Goal: Task Accomplishment & Management: Use online tool/utility

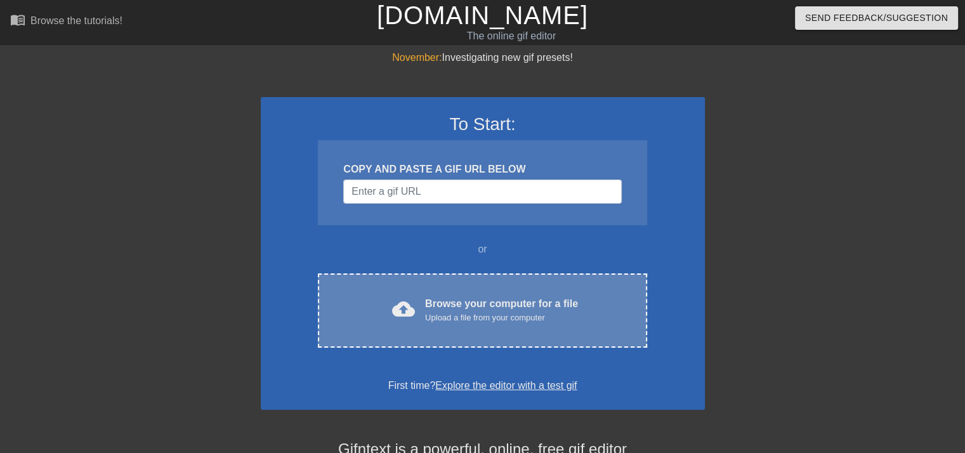
click at [439, 279] on div "cloud_upload Browse your computer for a file Upload a file from your computer C…" at bounding box center [482, 311] width 329 height 74
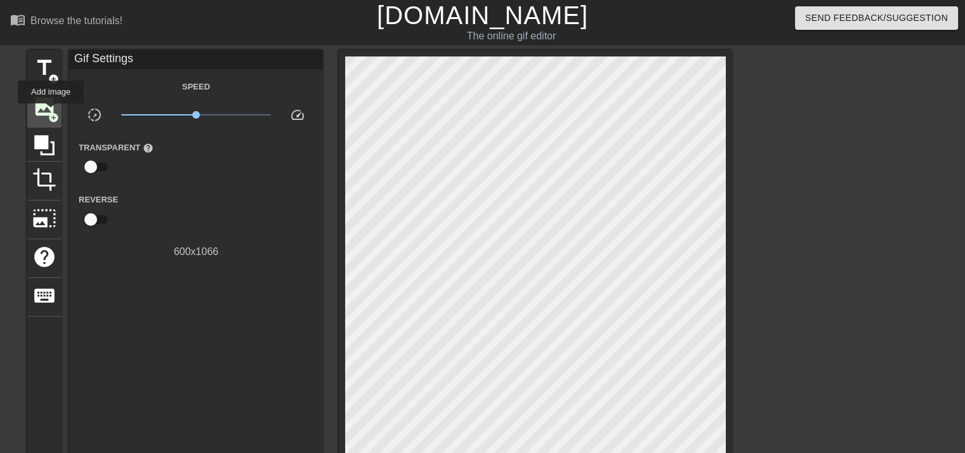
click at [51, 112] on span "add_circle" at bounding box center [53, 117] width 11 height 11
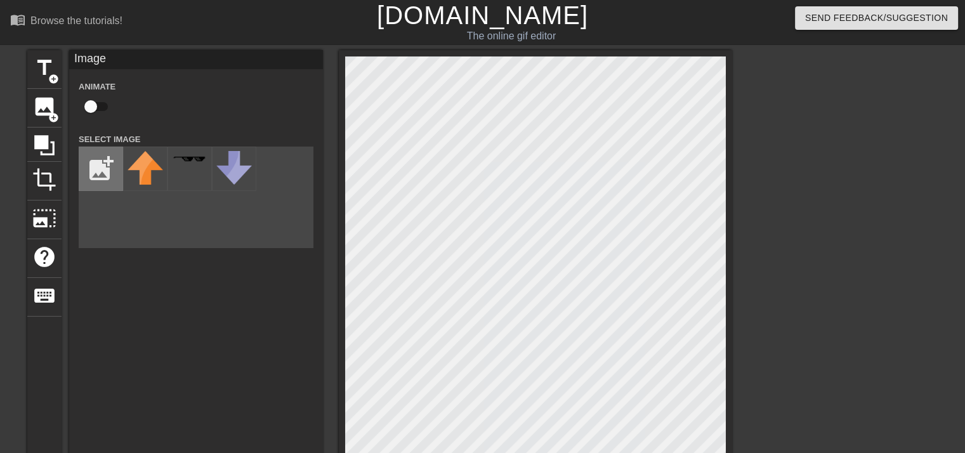
click at [114, 173] on input "file" at bounding box center [100, 168] width 43 height 43
type input "C:\fakepath\bee.pn.png"
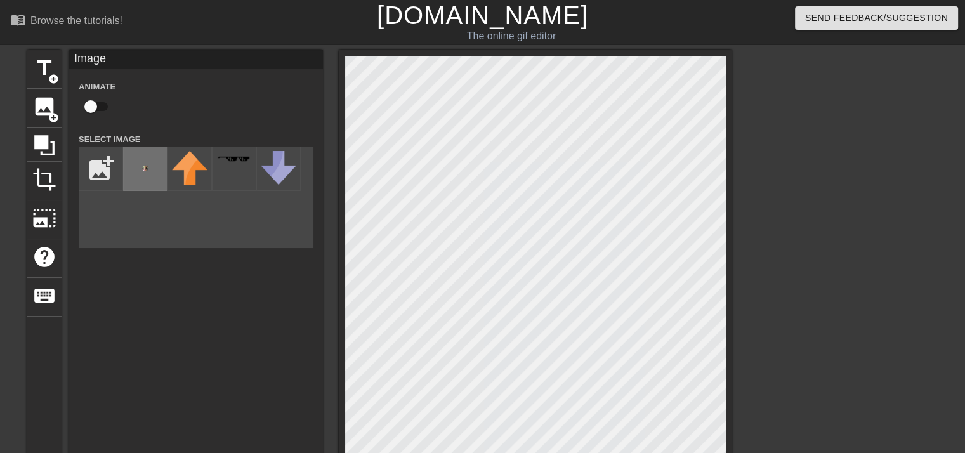
click at [145, 177] on img at bounding box center [146, 176] width 36 height 50
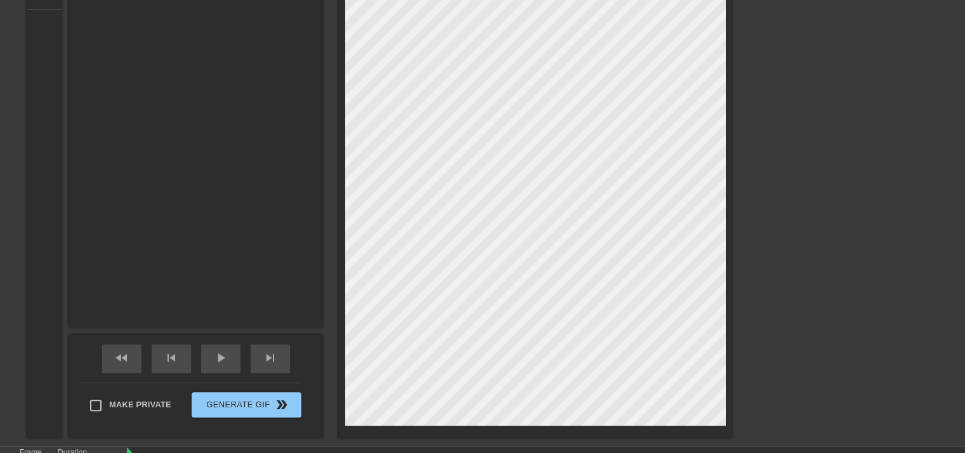
scroll to position [317, 0]
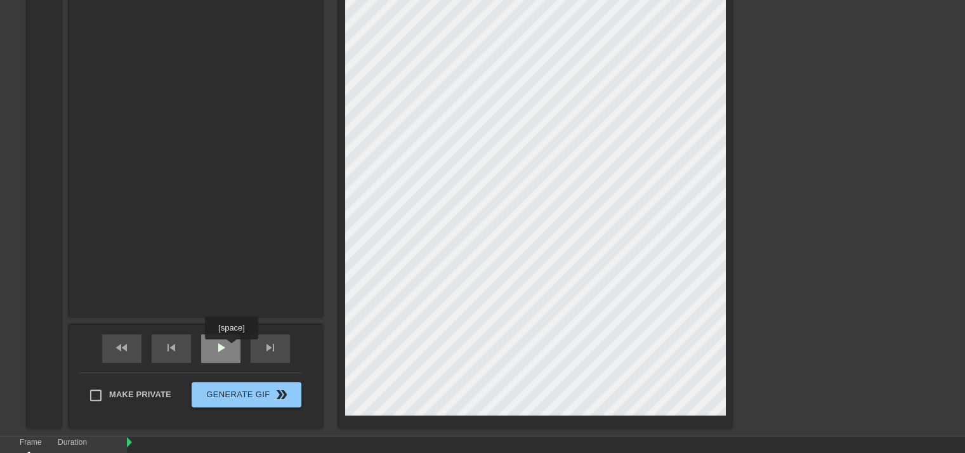
click at [231, 348] on div "play_arrow" at bounding box center [220, 348] width 39 height 29
click at [230, 348] on div "pause" at bounding box center [220, 348] width 39 height 29
click at [230, 348] on div "play_arrow" at bounding box center [220, 348] width 39 height 29
click at [230, 348] on div "pause" at bounding box center [220, 348] width 39 height 29
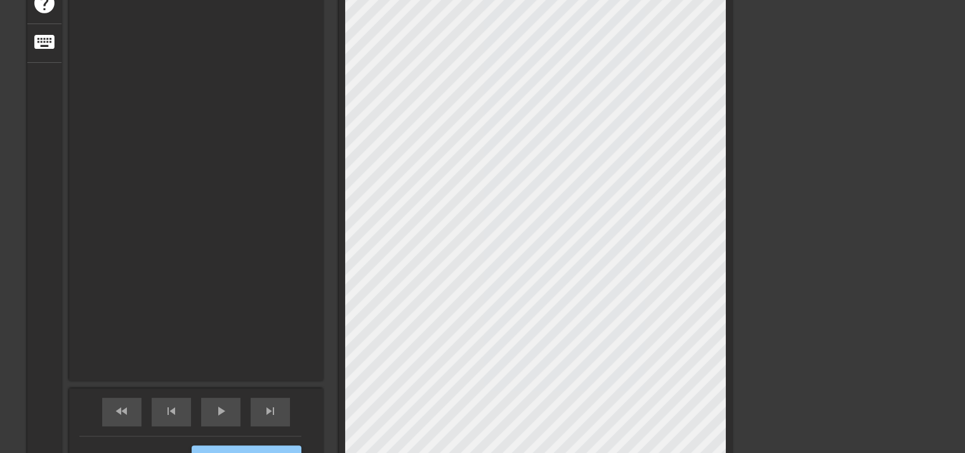
scroll to position [376, 0]
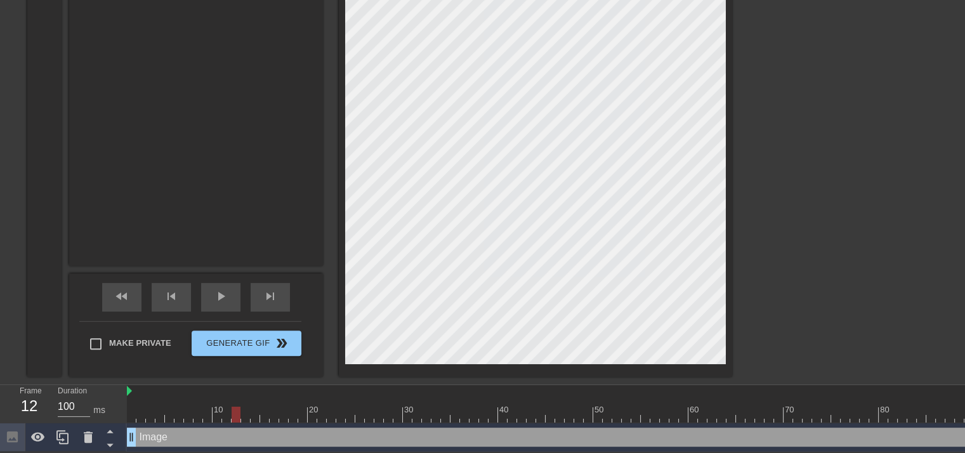
click at [188, 432] on div "Image drag_handle drag_handle" at bounding box center [607, 437] width 961 height 19
drag, startPoint x: 165, startPoint y: 427, endPoint x: 197, endPoint y: 428, distance: 31.7
click at [197, 428] on div "Image drag_handle drag_handle" at bounding box center [607, 437] width 961 height 19
click at [127, 407] on div at bounding box center [131, 415] width 9 height 16
click at [135, 407] on div at bounding box center [131, 415] width 9 height 16
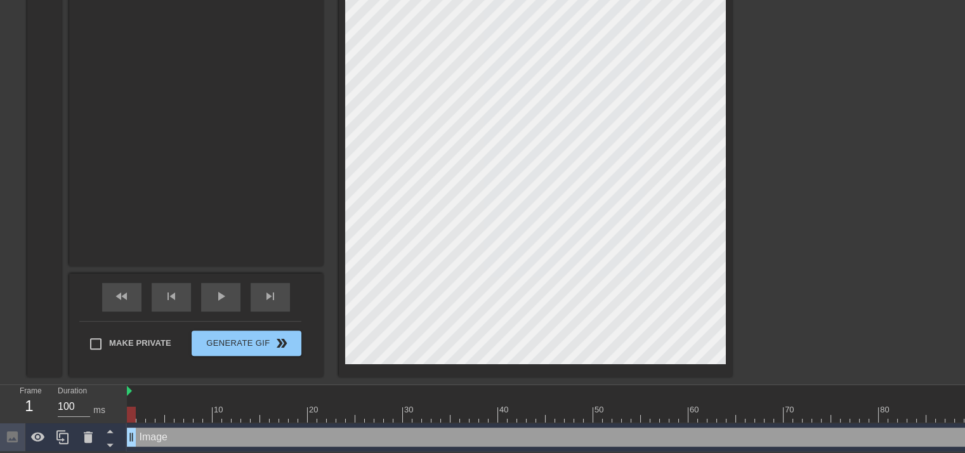
click at [881, 432] on div "Image drag_handle drag_handle" at bounding box center [607, 437] width 961 height 19
drag, startPoint x: 882, startPoint y: 430, endPoint x: 823, endPoint y: 440, distance: 60.0
click at [823, 440] on div "Image drag_handle drag_handle" at bounding box center [607, 437] width 961 height 29
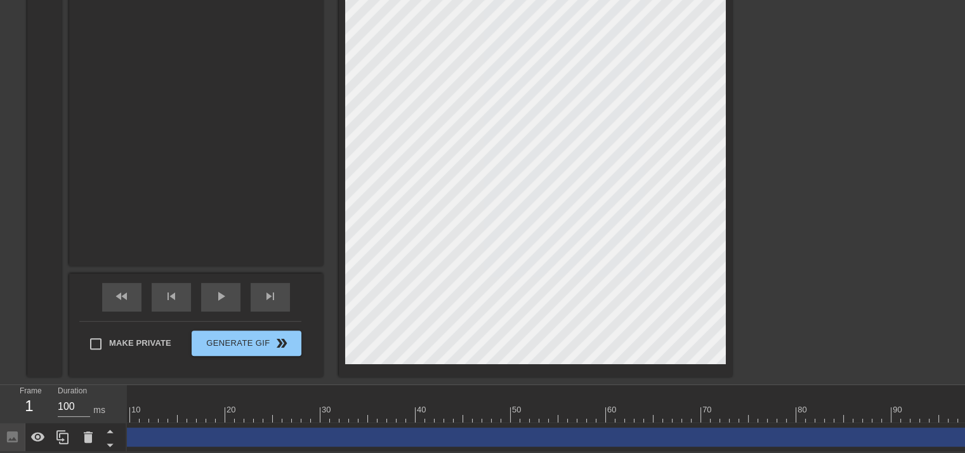
scroll to position [0, 117]
drag, startPoint x: 960, startPoint y: 430, endPoint x: 974, endPoint y: 412, distance: 23.1
click at [965, 412] on html "menu_book Browse the tutorials! [DOMAIN_NAME] The online gif editor Send Feedba…" at bounding box center [482, 41] width 965 height 821
drag, startPoint x: 739, startPoint y: 442, endPoint x: 837, endPoint y: 438, distance: 98.5
click at [828, 442] on div "Image drag_handle drag_handle" at bounding box center [490, 437] width 961 height 29
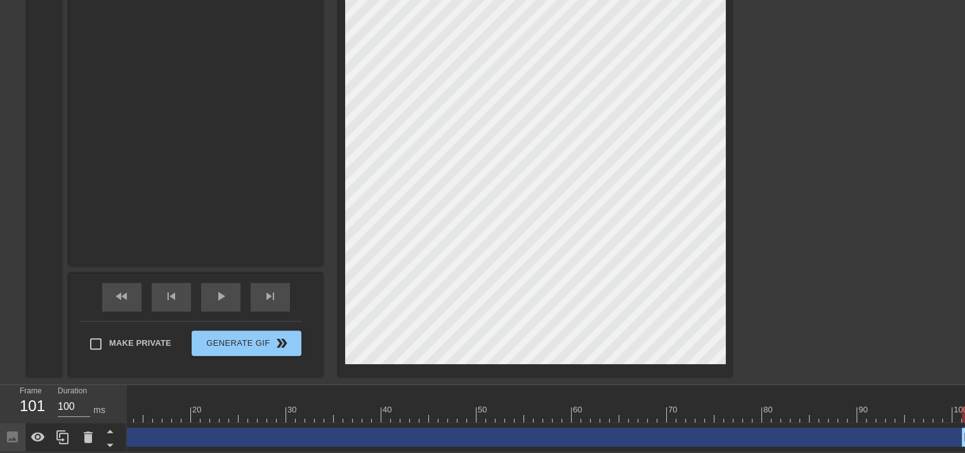
drag, startPoint x: 962, startPoint y: 427, endPoint x: 974, endPoint y: 424, distance: 12.5
click at [965, 424] on html "menu_book Browse the tutorials! [DOMAIN_NAME] The online gif editor Send Feedba…" at bounding box center [482, 41] width 965 height 821
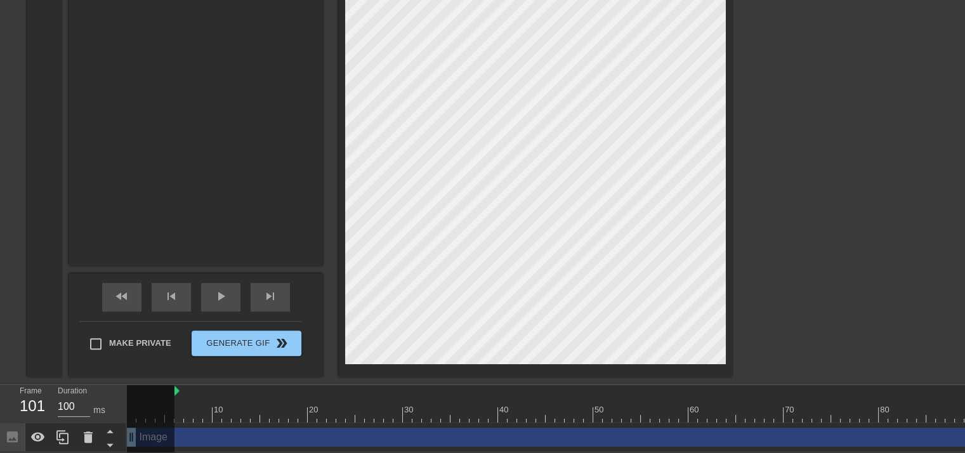
drag, startPoint x: 129, startPoint y: 384, endPoint x: 176, endPoint y: 387, distance: 47.7
drag, startPoint x: 176, startPoint y: 387, endPoint x: 61, endPoint y: 383, distance: 115.6
click at [61, 385] on div "Frame 101 Duration 100 ms 10 20 30 40 50 60 70 80 90 100 Image drag_handle drag…" at bounding box center [482, 418] width 965 height 67
click at [227, 437] on div "Image drag_handle drag_handle" at bounding box center [607, 437] width 961 height 19
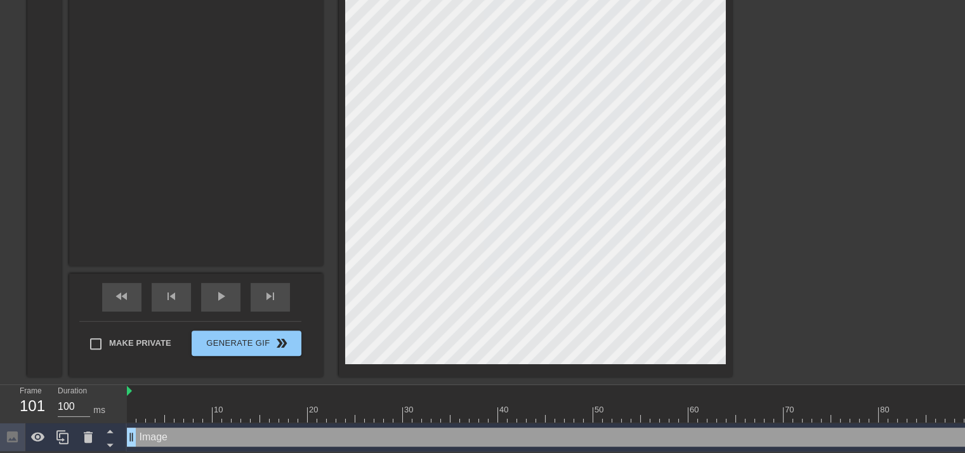
click at [225, 431] on div "Image drag_handle drag_handle" at bounding box center [607, 437] width 961 height 19
drag, startPoint x: 225, startPoint y: 430, endPoint x: 220, endPoint y: 413, distance: 18.7
click at [220, 413] on div "10 20 30 40 50 60 70 80 90 100 Image drag_handle drag_handle" at bounding box center [546, 418] width 838 height 67
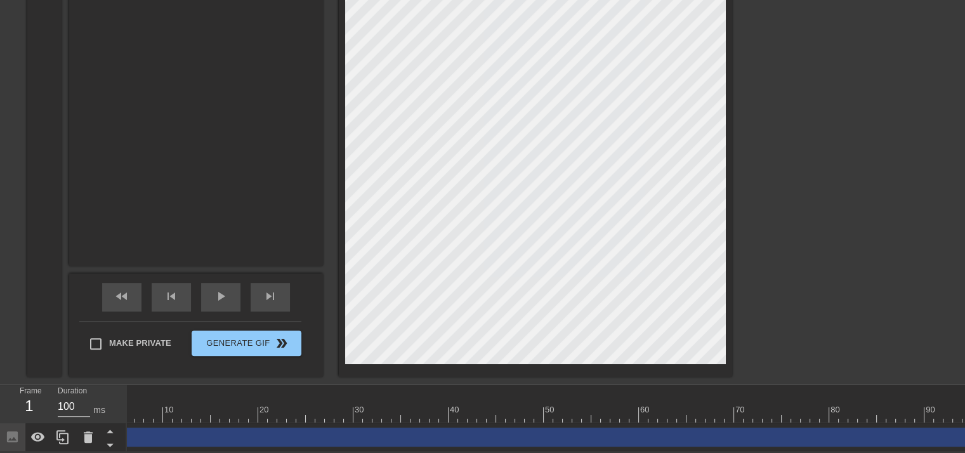
scroll to position [0, 117]
drag, startPoint x: 963, startPoint y: 432, endPoint x: 974, endPoint y: 374, distance: 59.5
click at [965, 374] on html "menu_book Browse the tutorials! [DOMAIN_NAME] The online gif editor Send Feedba…" at bounding box center [482, 41] width 965 height 821
drag, startPoint x: 784, startPoint y: 441, endPoint x: 789, endPoint y: 445, distance: 6.9
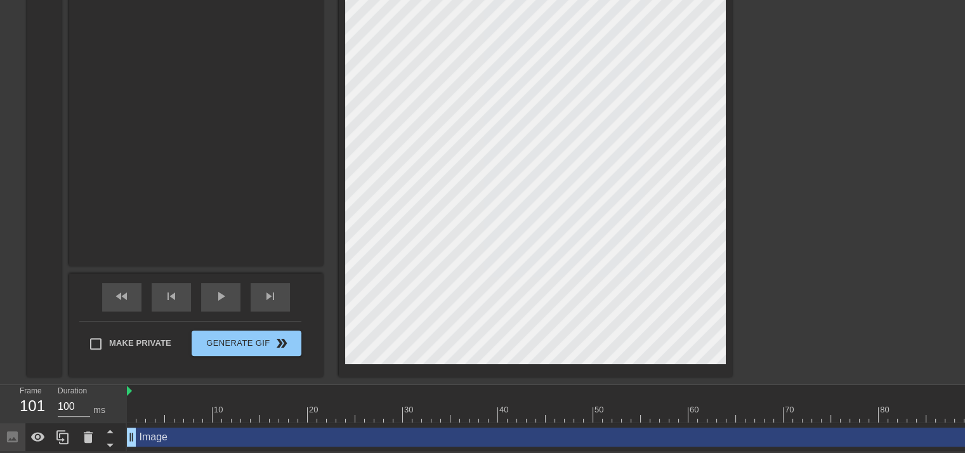
click at [793, 442] on div "Image drag_handle drag_handle" at bounding box center [607, 437] width 961 height 29
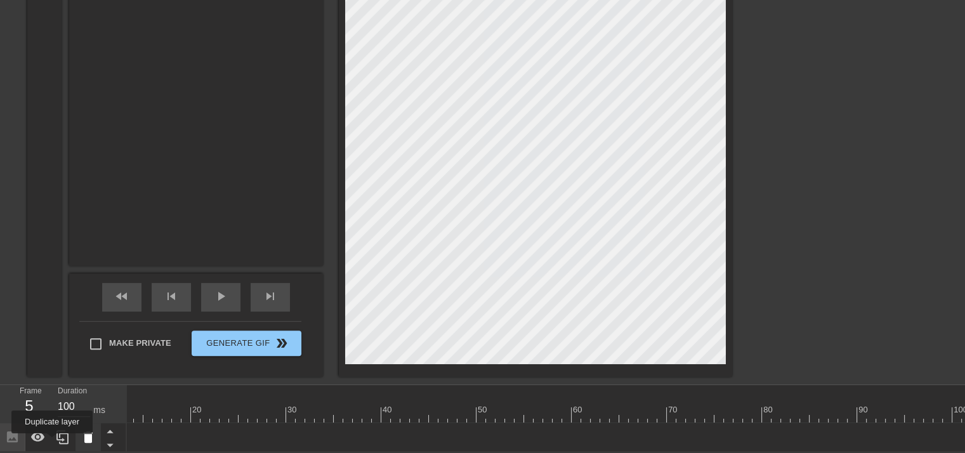
drag, startPoint x: 963, startPoint y: 430, endPoint x: 84, endPoint y: 437, distance: 879.6
click at [53, 441] on div "Frame 5 Duration 100 ms 10 20 30 40 50 60 70 80 90 100 Image drag_handle drag_h…" at bounding box center [482, 418] width 965 height 67
click at [175, 433] on div "Image drag_handle drag_handle" at bounding box center [607, 437] width 961 height 19
drag, startPoint x: 171, startPoint y: 426, endPoint x: 134, endPoint y: 426, distance: 36.8
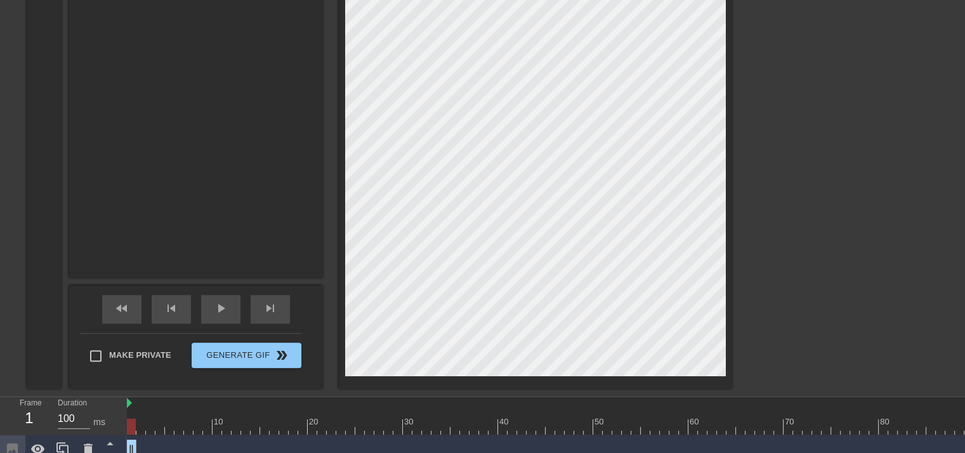
scroll to position [376, 0]
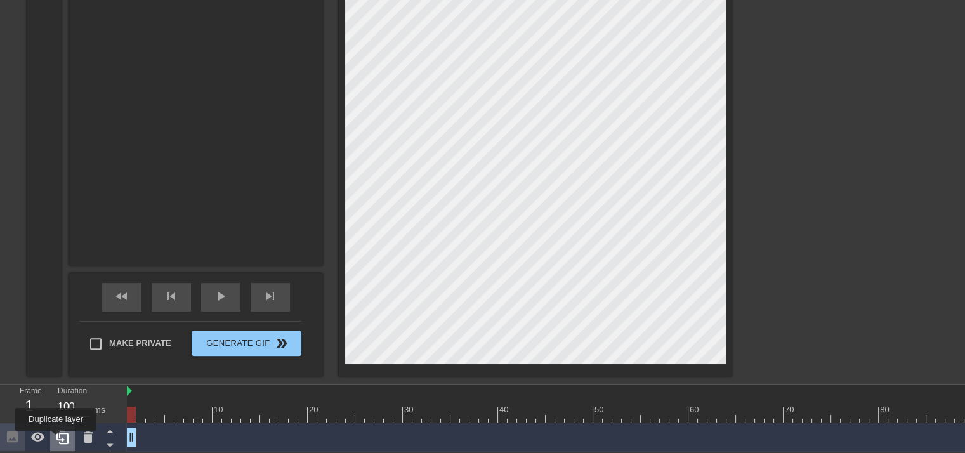
click at [56, 440] on div at bounding box center [62, 437] width 25 height 28
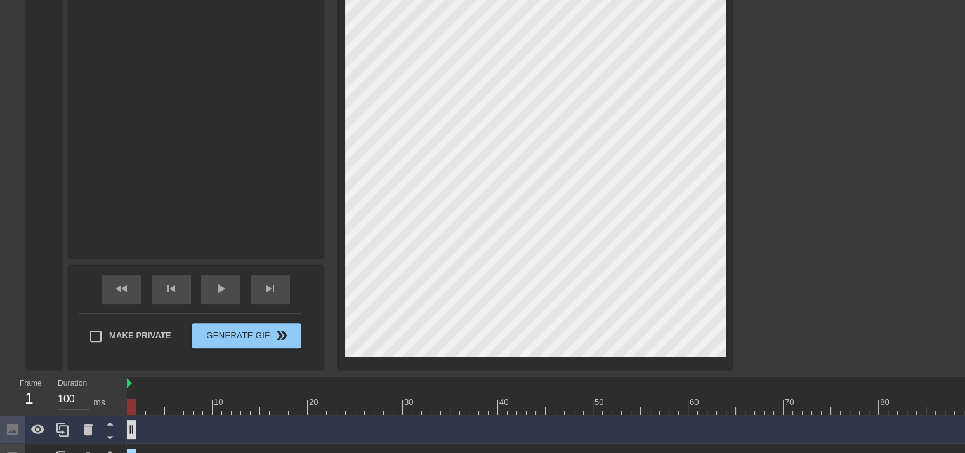
scroll to position [405, 0]
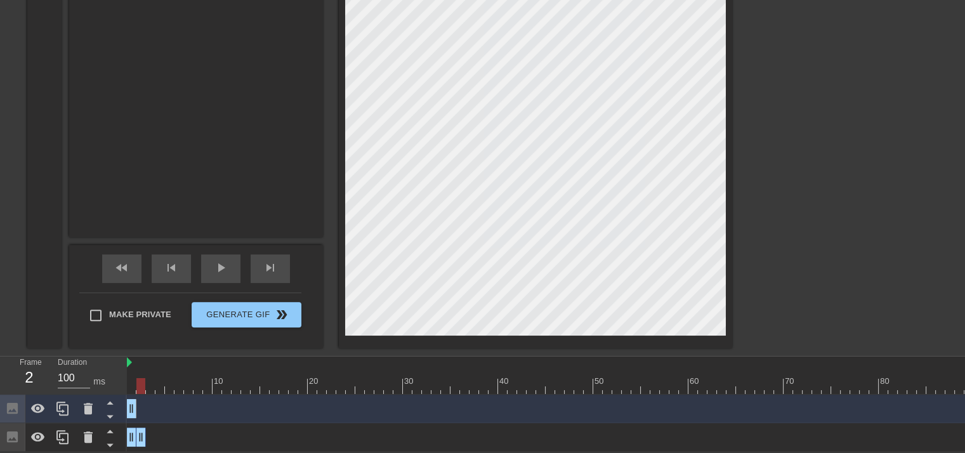
drag, startPoint x: 131, startPoint y: 431, endPoint x: 145, endPoint y: 432, distance: 14.0
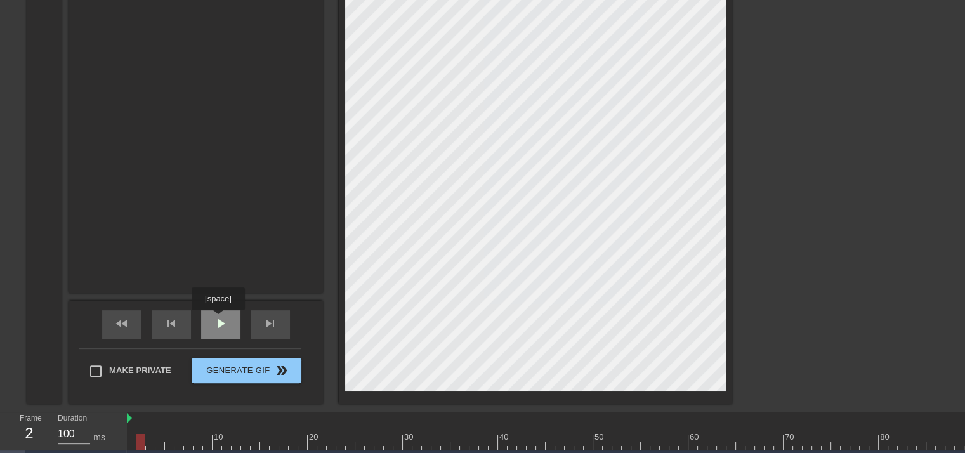
click at [218, 319] on span "play_arrow" at bounding box center [220, 323] width 15 height 15
click at [223, 329] on span "pause" at bounding box center [220, 323] width 15 height 15
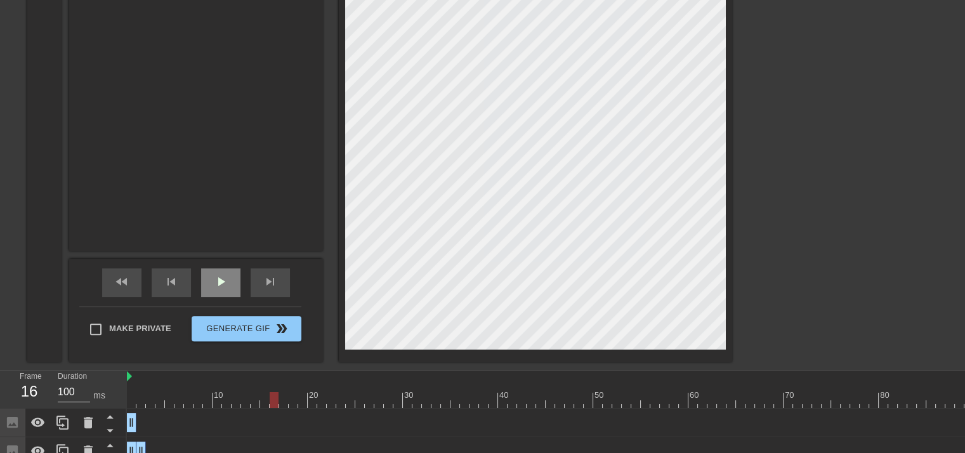
scroll to position [405, 0]
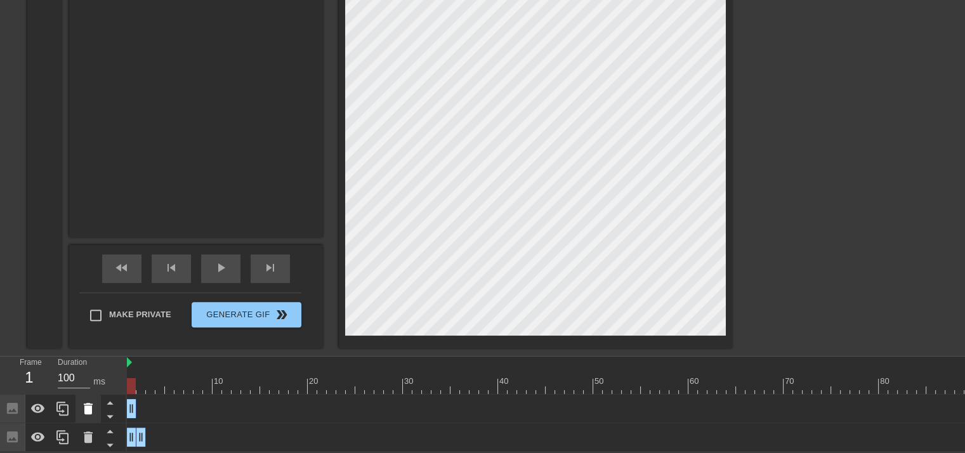
drag, startPoint x: 274, startPoint y: 380, endPoint x: 86, endPoint y: 394, distance: 187.8
click at [86, 394] on div "Frame 1 Duration 100 ms 10 20 30 40 50 60 70 80 90 100 Image drag_handle drag_h…" at bounding box center [482, 404] width 965 height 95
drag, startPoint x: 132, startPoint y: 435, endPoint x: 142, endPoint y: 437, distance: 10.2
drag, startPoint x: 140, startPoint y: 382, endPoint x: 112, endPoint y: 392, distance: 29.5
click at [117, 390] on div "Frame 1 Duration 100 ms 10 20 30 40 50 60 70 80 90 100 Image drag_handle drag_h…" at bounding box center [482, 404] width 965 height 95
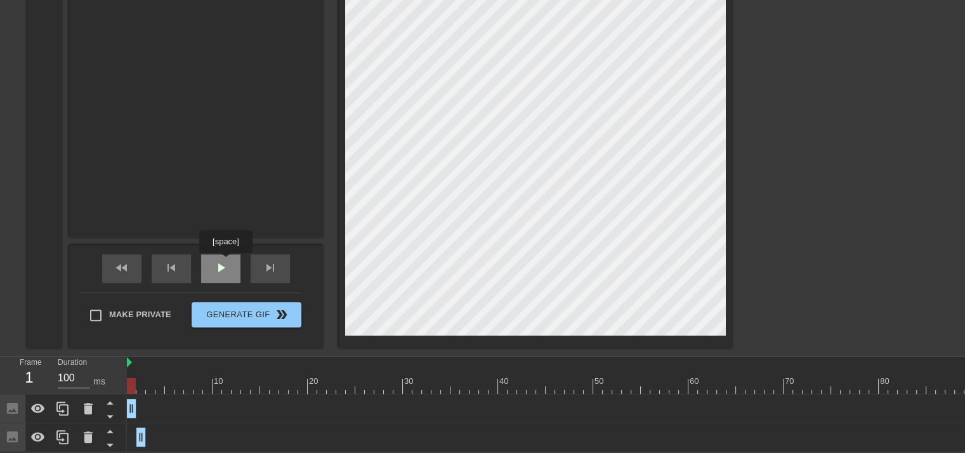
click at [225, 262] on span "play_arrow" at bounding box center [220, 267] width 15 height 15
click at [225, 262] on span "pause" at bounding box center [220, 267] width 15 height 15
click at [225, 262] on span "play_arrow" at bounding box center [220, 267] width 15 height 15
click at [225, 262] on span "pause" at bounding box center [220, 267] width 15 height 15
drag, startPoint x: 140, startPoint y: 432, endPoint x: 139, endPoint y: 425, distance: 7.0
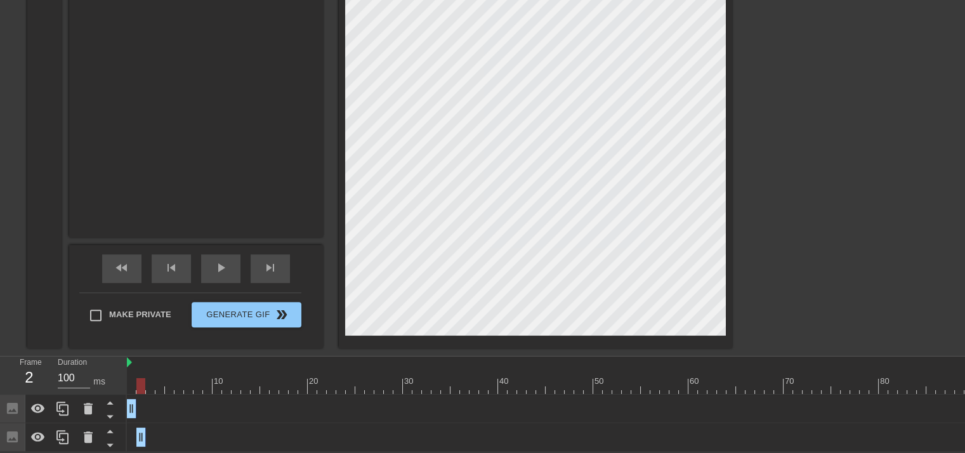
drag, startPoint x: 138, startPoint y: 433, endPoint x: 135, endPoint y: 419, distance: 14.2
click at [135, 423] on div "Image drag_handle drag_handle" at bounding box center [607, 437] width 961 height 29
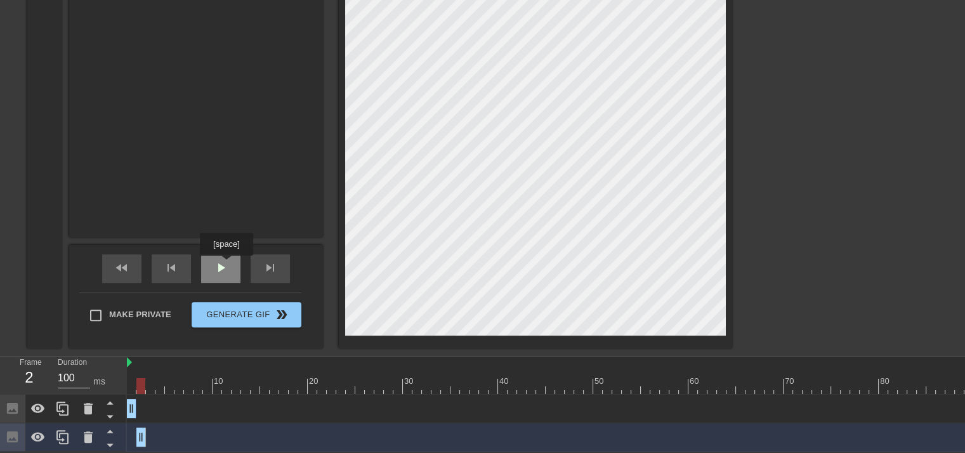
click at [224, 261] on span "play_arrow" at bounding box center [220, 267] width 15 height 15
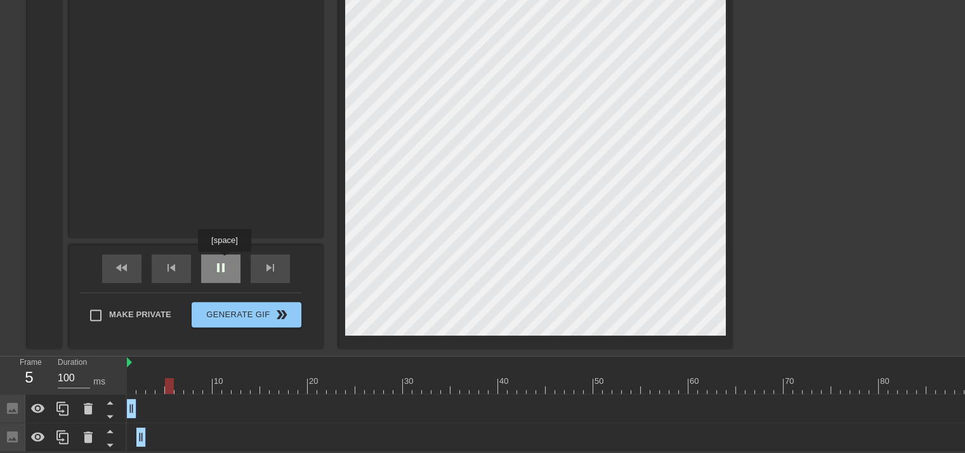
click at [224, 261] on span "pause" at bounding box center [220, 267] width 15 height 15
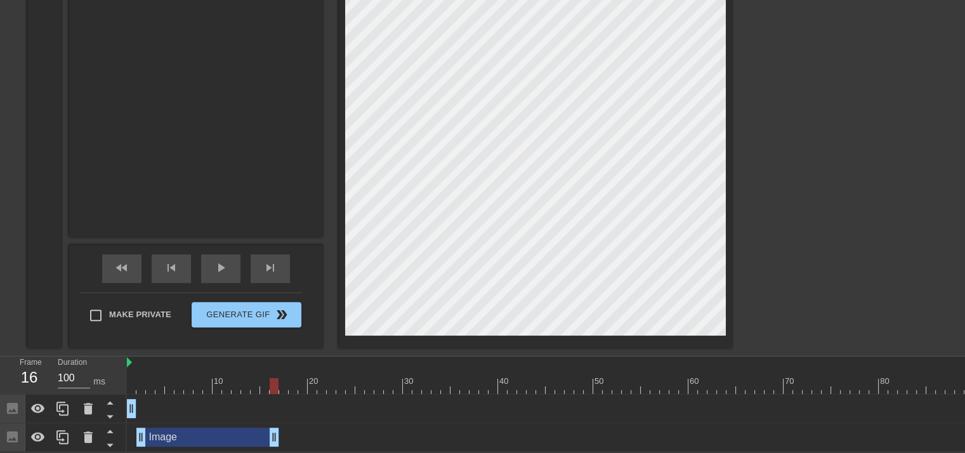
drag, startPoint x: 138, startPoint y: 433, endPoint x: 269, endPoint y: 443, distance: 131.8
click at [269, 443] on div "Image drag_handle drag_handle" at bounding box center [607, 437] width 961 height 29
drag, startPoint x: 273, startPoint y: 432, endPoint x: 140, endPoint y: 450, distance: 134.5
click at [140, 450] on div "10 20 30 40 50 60 70 80 90 100 Image drag_handle drag_handle Image drag_handle …" at bounding box center [546, 404] width 838 height 95
click at [109, 427] on icon at bounding box center [110, 431] width 16 height 16
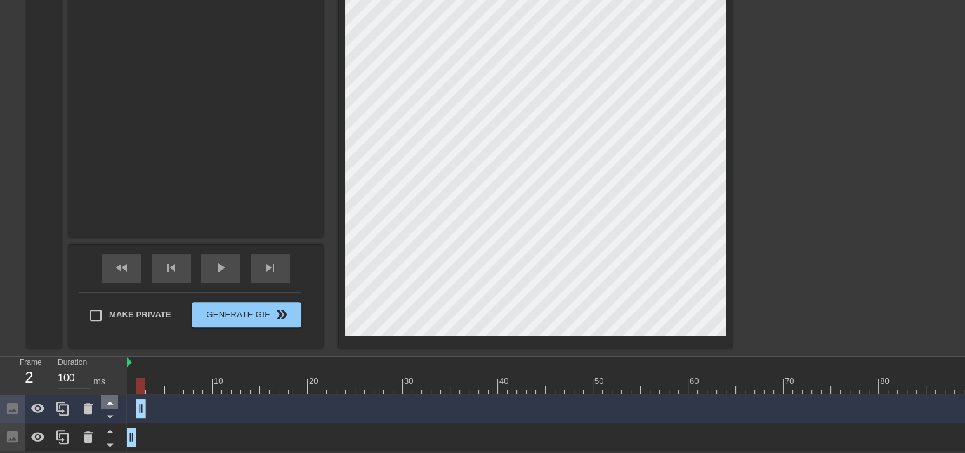
click at [109, 427] on icon at bounding box center [110, 431] width 16 height 16
click at [114, 425] on icon at bounding box center [110, 431] width 16 height 16
click at [135, 407] on div "Image drag_handle drag_handle" at bounding box center [607, 408] width 961 height 19
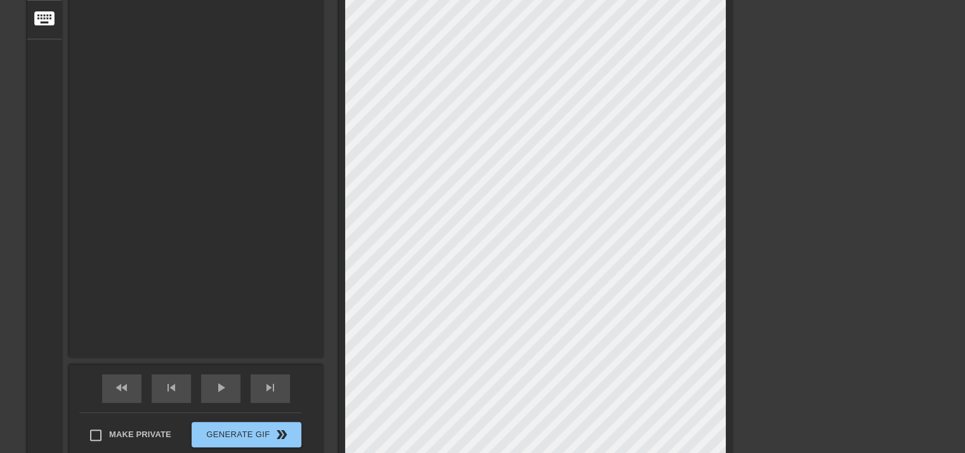
scroll to position [278, 0]
click at [224, 383] on span "play_arrow" at bounding box center [220, 387] width 15 height 15
click at [224, 383] on span "pause" at bounding box center [220, 387] width 15 height 15
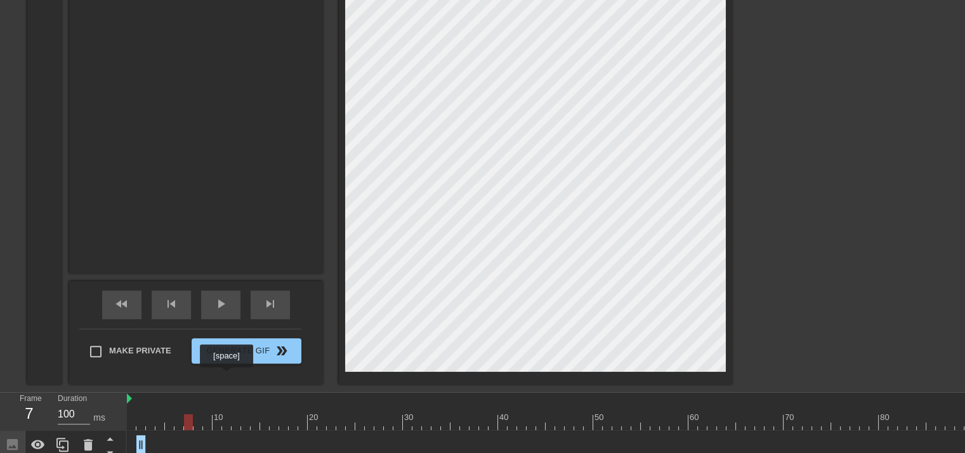
scroll to position [405, 0]
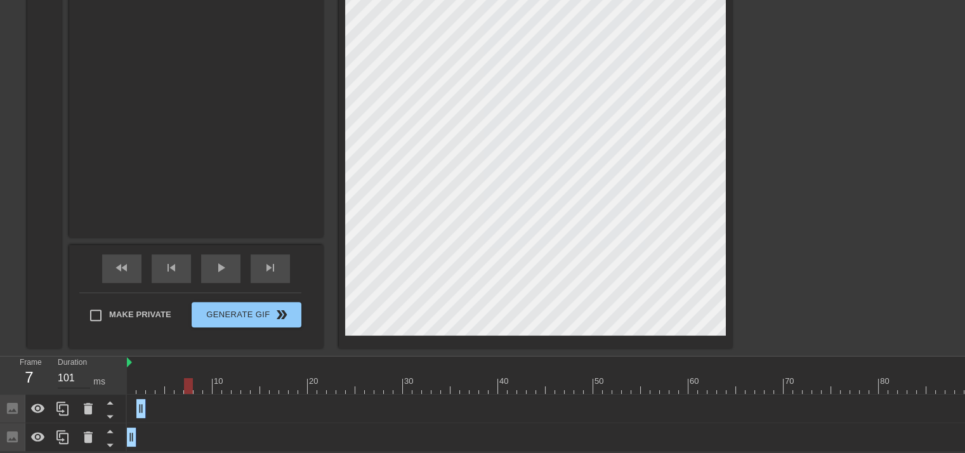
click at [86, 368] on input "101" at bounding box center [74, 378] width 32 height 20
click at [86, 368] on input "102" at bounding box center [74, 378] width 32 height 20
click at [86, 368] on input "103" at bounding box center [74, 378] width 32 height 20
click at [86, 368] on input "104" at bounding box center [74, 378] width 32 height 20
click at [86, 368] on input "109" at bounding box center [74, 378] width 32 height 20
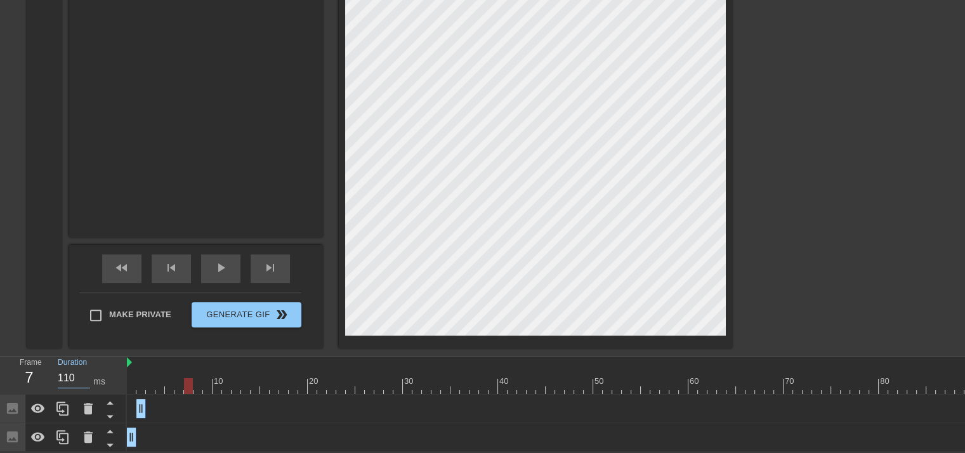
click at [86, 368] on input "110" at bounding box center [74, 378] width 32 height 20
click at [86, 368] on input "111" at bounding box center [74, 378] width 32 height 20
click at [86, 368] on input "112" at bounding box center [74, 378] width 32 height 20
click at [86, 368] on input "113" at bounding box center [74, 378] width 32 height 20
click at [86, 372] on input "112" at bounding box center [74, 378] width 32 height 20
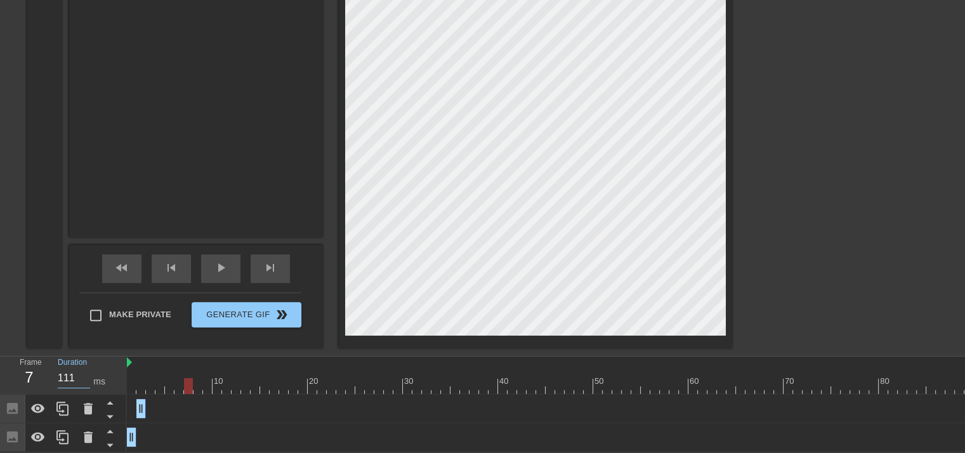
click at [86, 372] on input "111" at bounding box center [74, 378] width 32 height 20
click at [86, 372] on input "110" at bounding box center [74, 378] width 32 height 20
click at [30, 374] on div "7" at bounding box center [29, 377] width 19 height 23
click at [29, 374] on div "7" at bounding box center [29, 377] width 19 height 23
click at [13, 357] on div "Frame 7" at bounding box center [29, 375] width 38 height 37
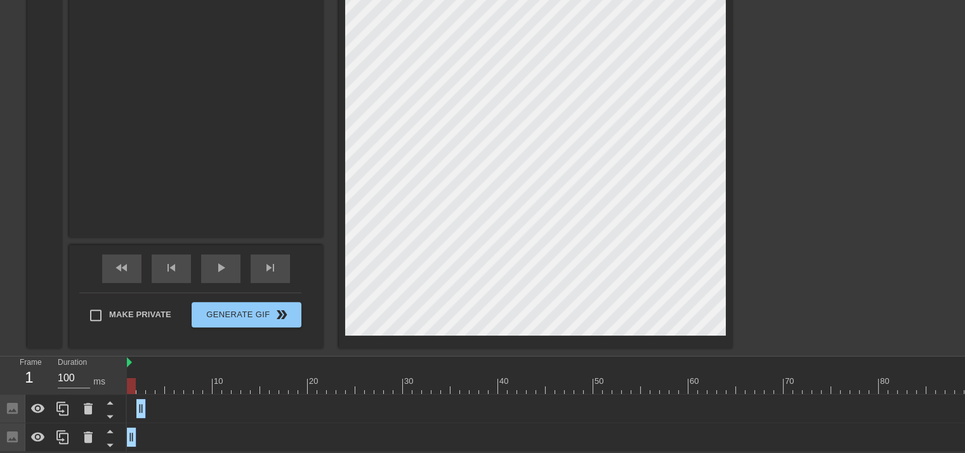
drag, startPoint x: 135, startPoint y: 431, endPoint x: 122, endPoint y: 428, distance: 13.1
click at [122, 428] on div "Frame 1 Duration 100 ms 10 20 30 40 50 60 70 80 90 100 Image drag_handle drag_h…" at bounding box center [482, 404] width 965 height 95
click at [63, 432] on icon at bounding box center [62, 437] width 15 height 15
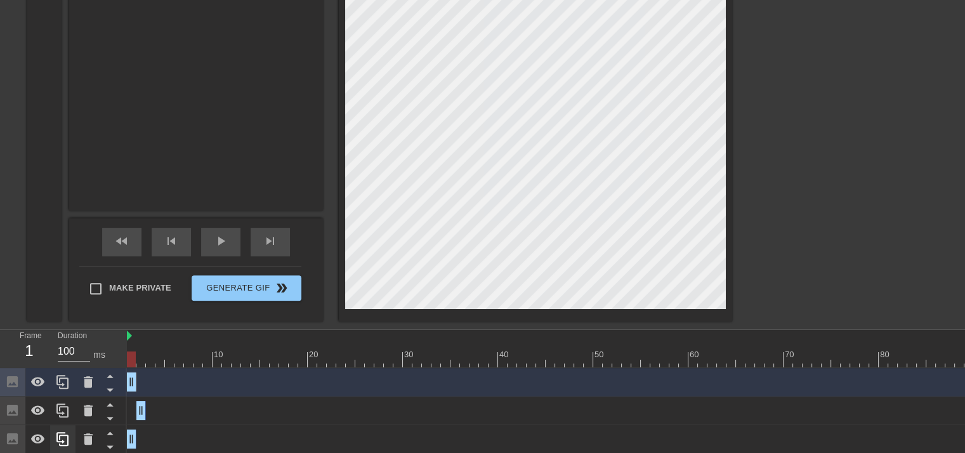
scroll to position [434, 0]
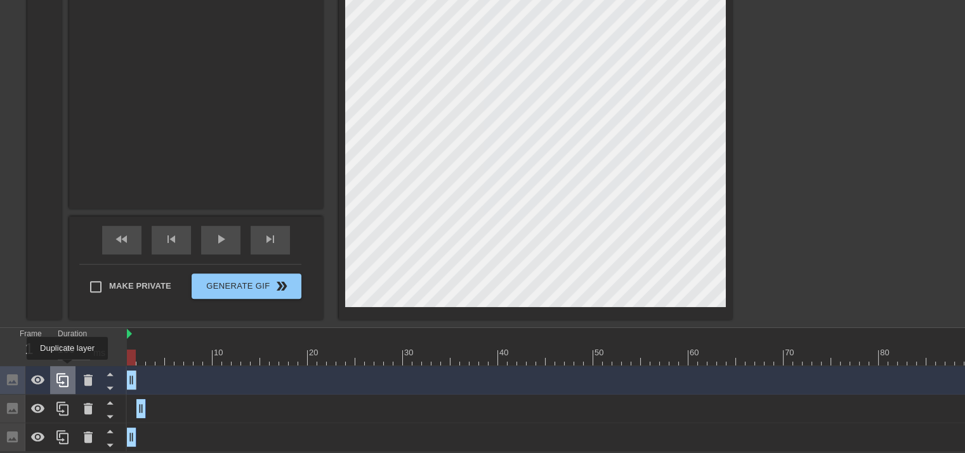
click at [67, 373] on icon at bounding box center [62, 380] width 12 height 14
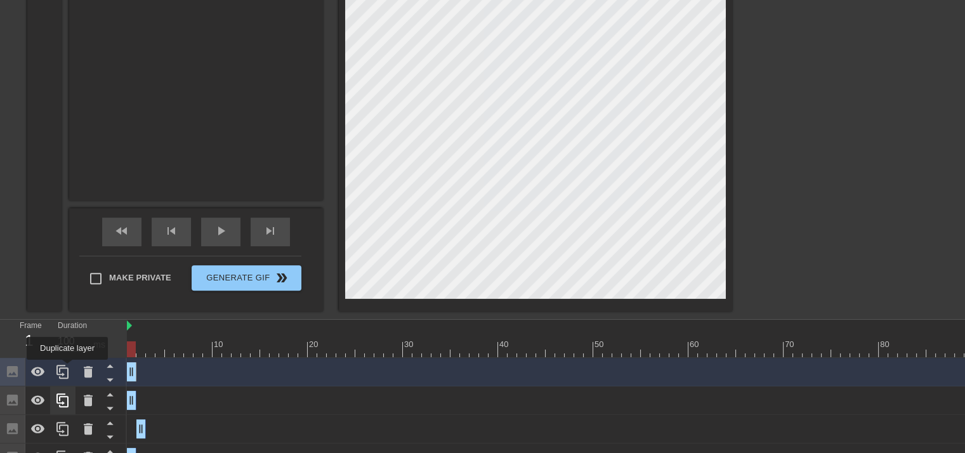
click at [67, 369] on icon at bounding box center [62, 372] width 12 height 14
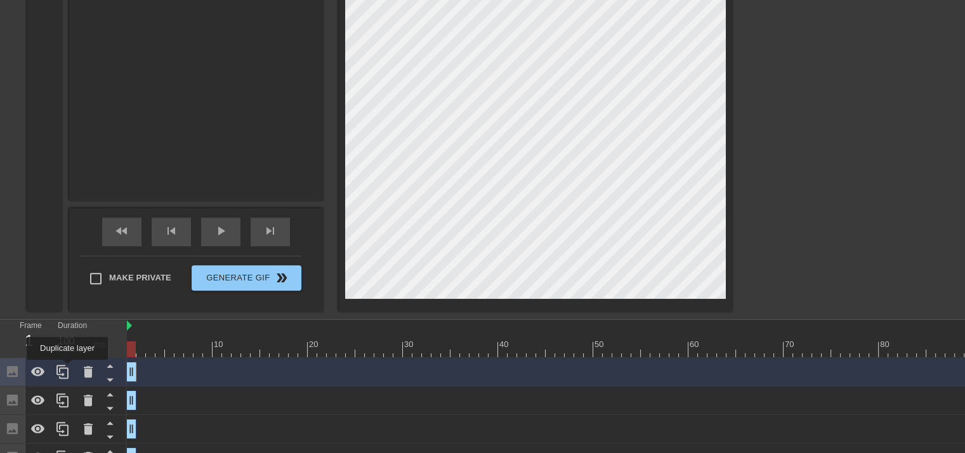
click at [67, 369] on icon at bounding box center [62, 372] width 12 height 14
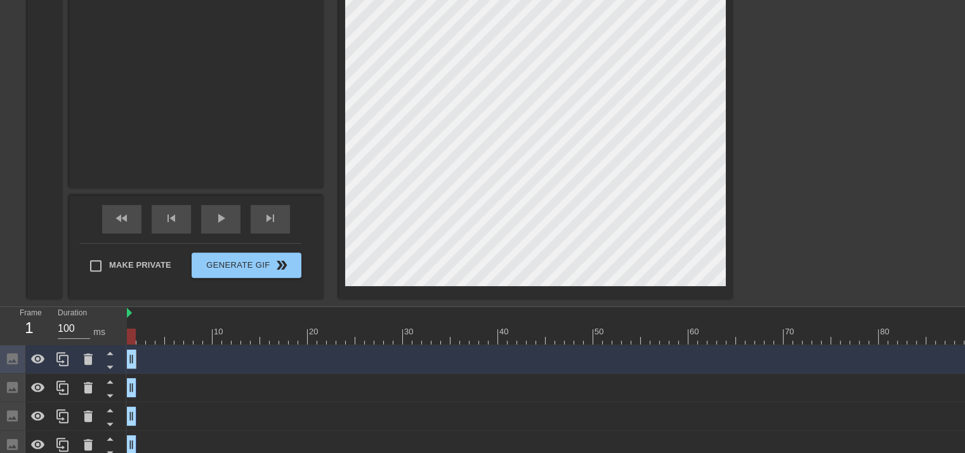
scroll to position [506, 0]
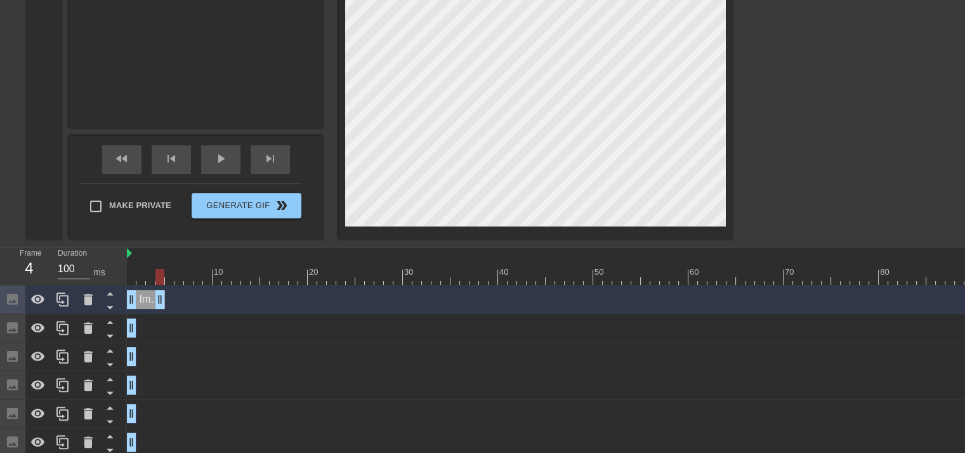
drag, startPoint x: 132, startPoint y: 305, endPoint x: 165, endPoint y: 306, distance: 33.0
click at [165, 306] on div "Image drag_handle drag_handle" at bounding box center [607, 299] width 961 height 19
drag, startPoint x: 129, startPoint y: 303, endPoint x: 159, endPoint y: 304, distance: 29.9
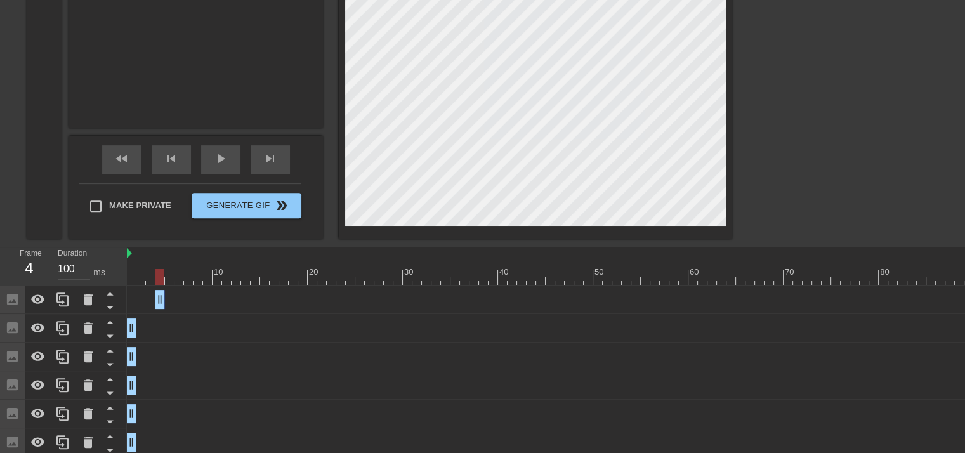
click at [178, 297] on div "Image drag_handle drag_handle" at bounding box center [607, 299] width 961 height 19
drag, startPoint x: 158, startPoint y: 300, endPoint x: 122, endPoint y: 302, distance: 36.3
click at [122, 302] on div "Frame 4 Duration 100 ms 10 20 30 40 50 60 70 80 90 100 Image drag_handle drag_h…" at bounding box center [482, 410] width 965 height 324
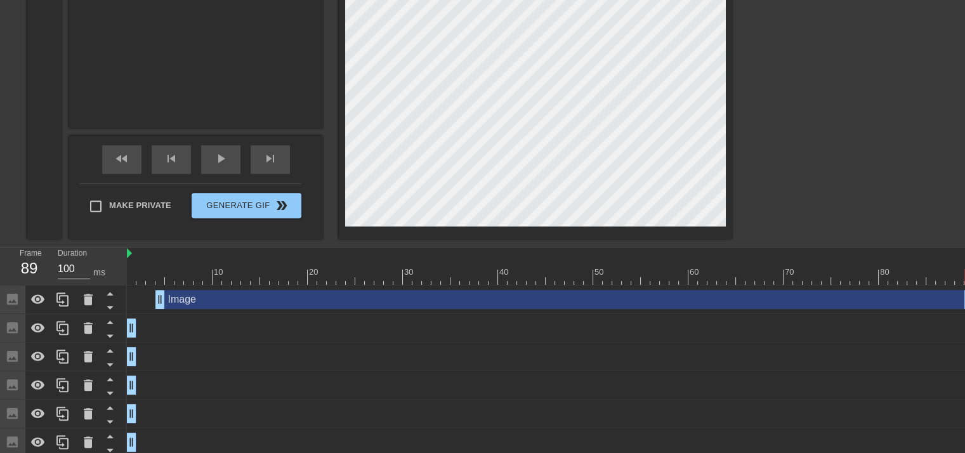
drag, startPoint x: 163, startPoint y: 297, endPoint x: 974, endPoint y: 231, distance: 813.7
click at [965, 231] on html "menu_book Browse the tutorials! [DOMAIN_NAME] The online gif editor Send Feedba…" at bounding box center [482, 33] width 965 height 1078
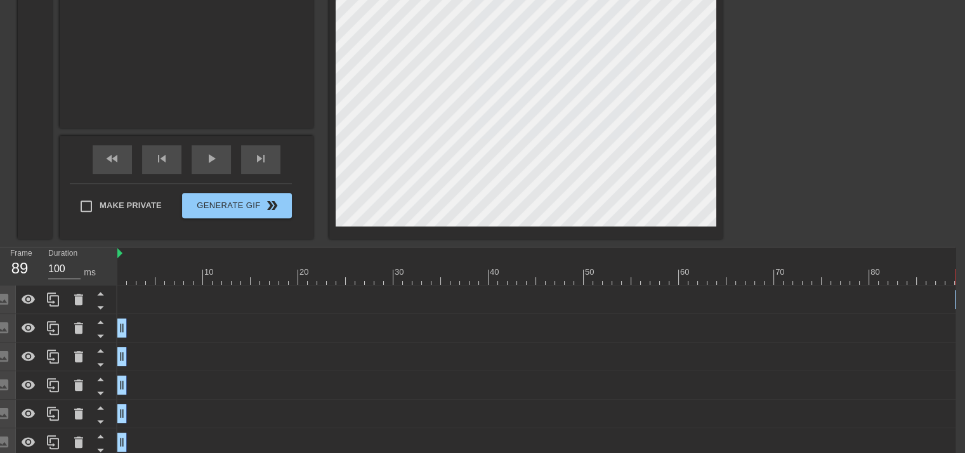
drag, startPoint x: 151, startPoint y: 298, endPoint x: 957, endPoint y: 247, distance: 807.6
click at [956, 248] on div "10 20 30 40 50 60 70 80 90 100 Image drag_handle drag_handle Image drag_handle …" at bounding box center [536, 410] width 838 height 324
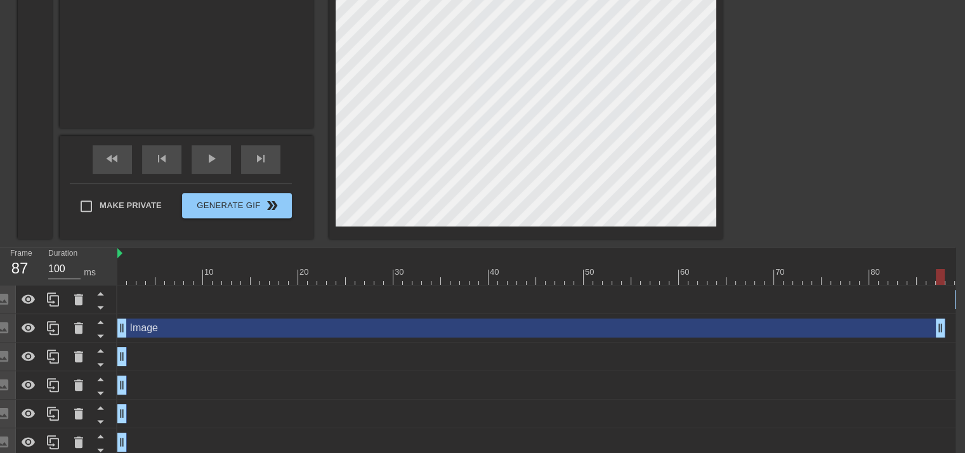
drag, startPoint x: 121, startPoint y: 326, endPoint x: 937, endPoint y: 261, distance: 818.1
click at [937, 261] on div "10 20 30 40 50 60 70 80 90 100 Image drag_handle drag_handle Image drag_handle …" at bounding box center [536, 410] width 838 height 324
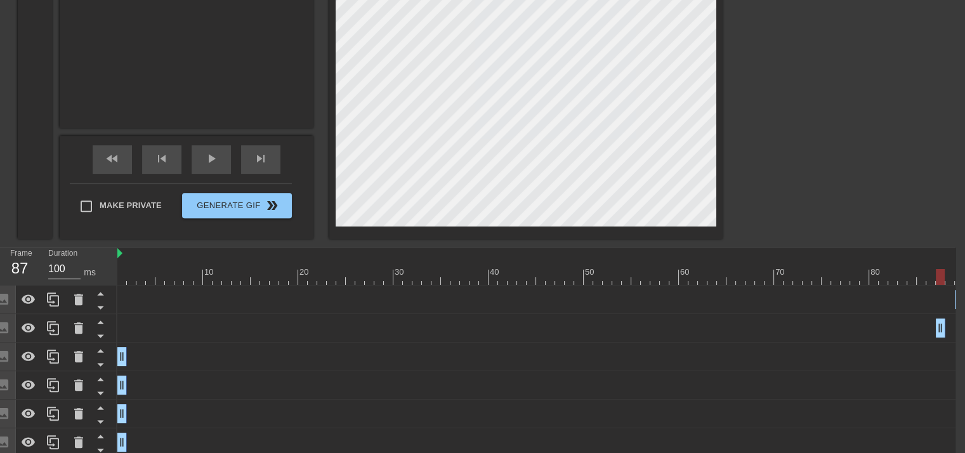
drag, startPoint x: 119, startPoint y: 326, endPoint x: 934, endPoint y: 278, distance: 816.9
click at [934, 278] on div "10 20 30 40 50 60 70 80 90 100 Image drag_handle drag_handle Image drag_handle …" at bounding box center [536, 410] width 838 height 324
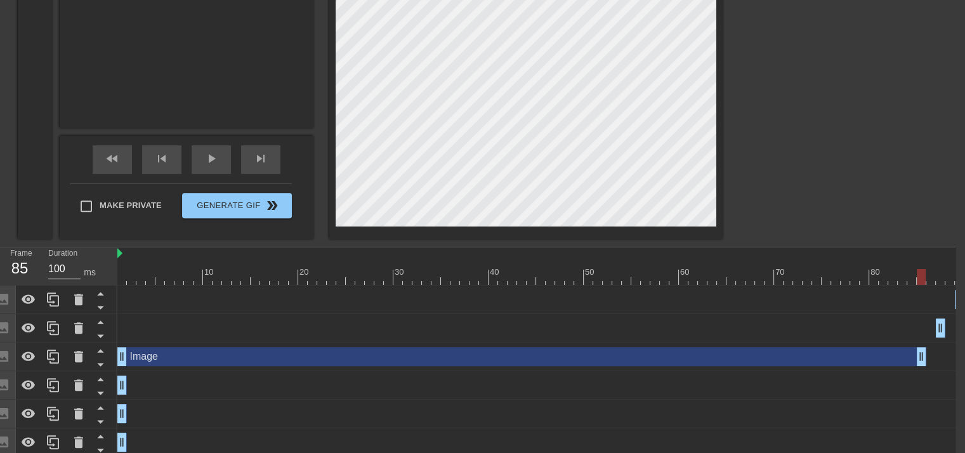
drag, startPoint x: 139, startPoint y: 357, endPoint x: 921, endPoint y: 338, distance: 782.1
click at [921, 338] on div "Image drag_handle drag_handle Image drag_handle drag_handle Image drag_handle d…" at bounding box center [536, 429] width 838 height 286
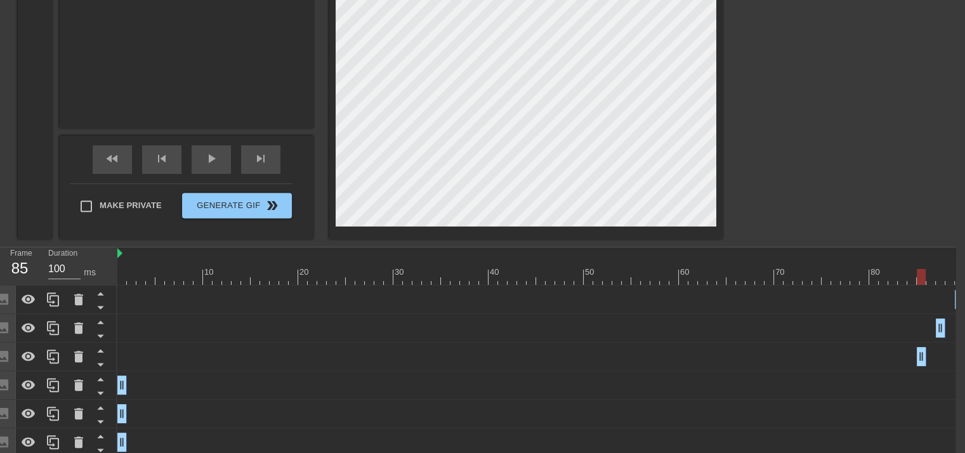
drag, startPoint x: 124, startPoint y: 353, endPoint x: 919, endPoint y: 345, distance: 795.2
click at [919, 345] on div "Image drag_handle drag_handle" at bounding box center [597, 357] width 961 height 29
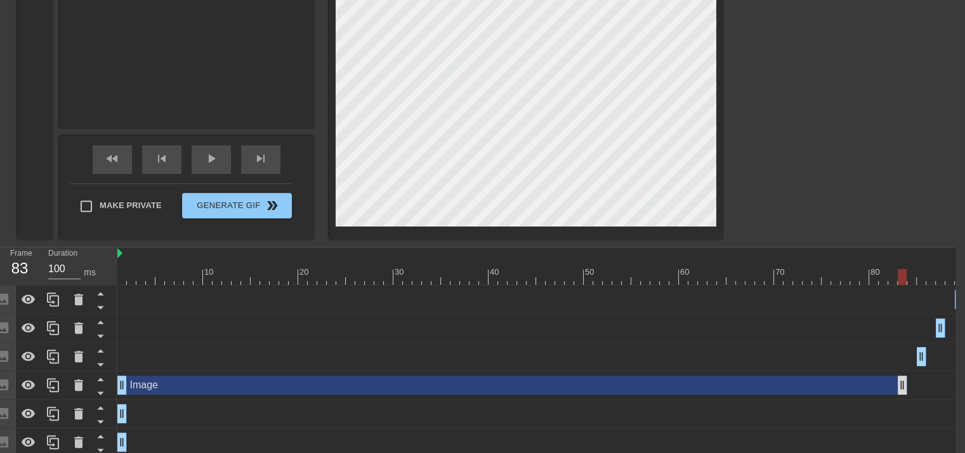
drag, startPoint x: 124, startPoint y: 386, endPoint x: 903, endPoint y: 389, distance: 779.3
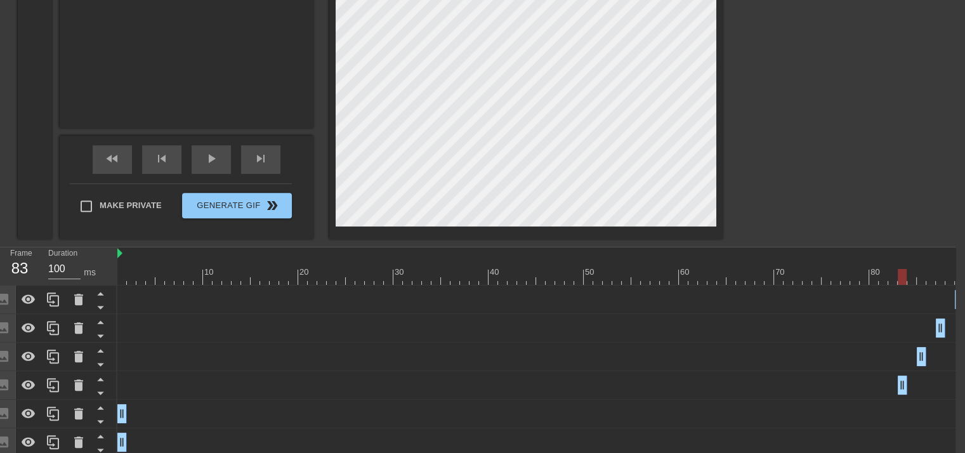
drag, startPoint x: 124, startPoint y: 386, endPoint x: 901, endPoint y: 365, distance: 777.7
click at [901, 365] on div "Image drag_handle drag_handle Image drag_handle drag_handle Image drag_handle d…" at bounding box center [536, 429] width 838 height 286
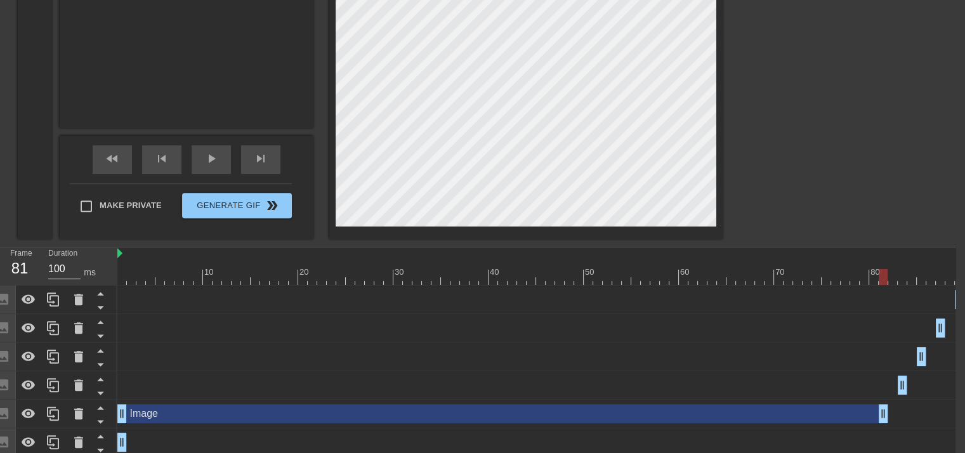
drag, startPoint x: 121, startPoint y: 412, endPoint x: 888, endPoint y: 416, distance: 767.3
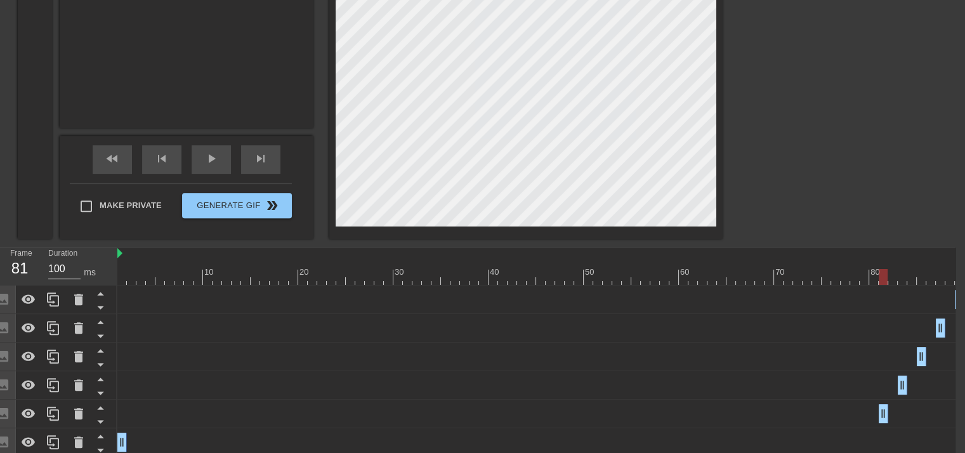
drag, startPoint x: 119, startPoint y: 414, endPoint x: 878, endPoint y: 412, distance: 759.0
click at [878, 412] on div "Image drag_handle drag_handle" at bounding box center [597, 413] width 961 height 19
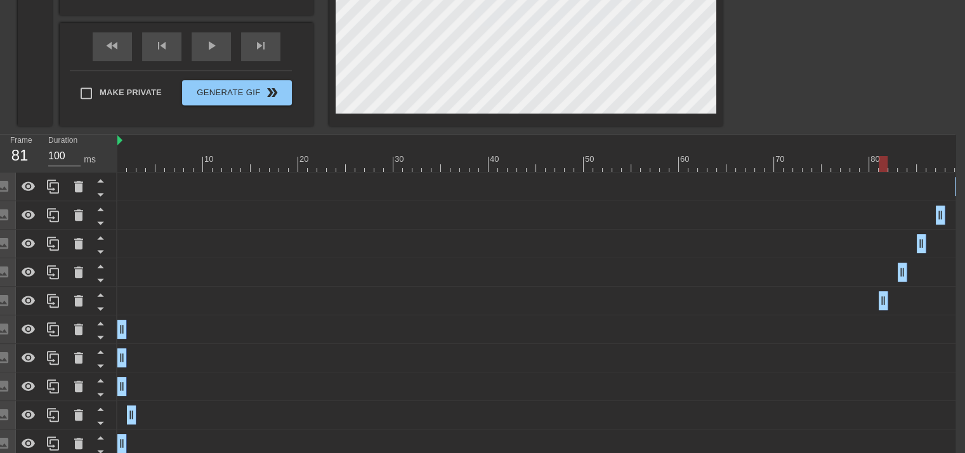
scroll to position [633, 10]
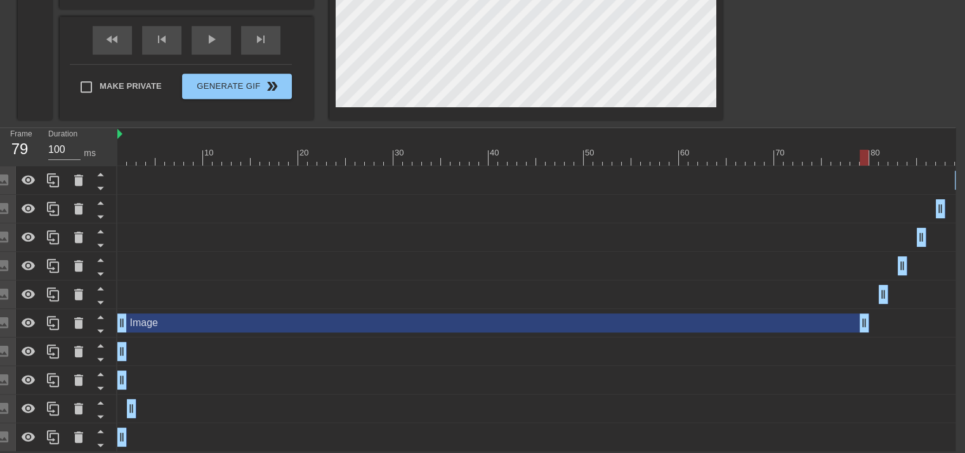
drag, startPoint x: 124, startPoint y: 317, endPoint x: 871, endPoint y: 341, distance: 747.4
click at [871, 341] on div "Image drag_handle drag_handle Image drag_handle drag_handle Image drag_handle d…" at bounding box center [536, 309] width 838 height 286
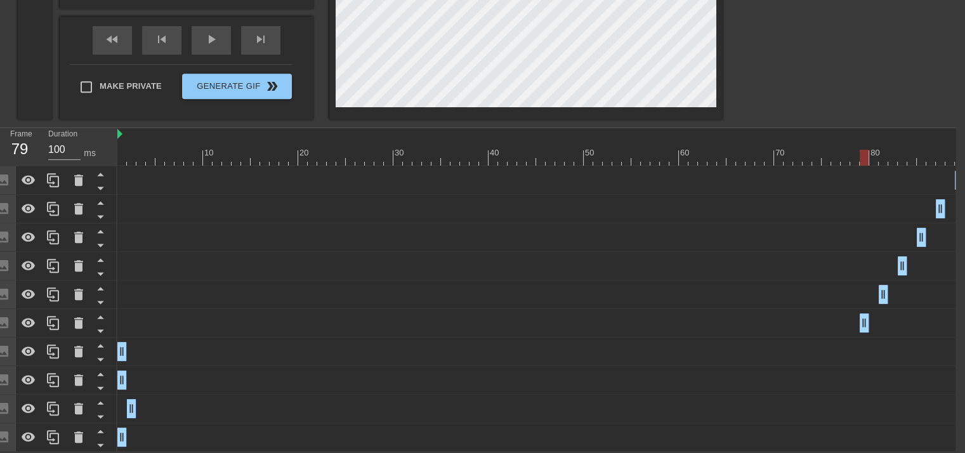
drag, startPoint x: 121, startPoint y: 320, endPoint x: 859, endPoint y: 346, distance: 738.5
click at [859, 346] on div "Image drag_handle drag_handle Image drag_handle drag_handle Image drag_handle d…" at bounding box center [536, 309] width 838 height 286
drag, startPoint x: 866, startPoint y: 150, endPoint x: 77, endPoint y: 206, distance: 791.5
click at [71, 208] on div "Frame 1 Duration 100 ms 10 20 30 40 50 60 70 80 90 100 Image drag_handle drag_h…" at bounding box center [472, 290] width 965 height 324
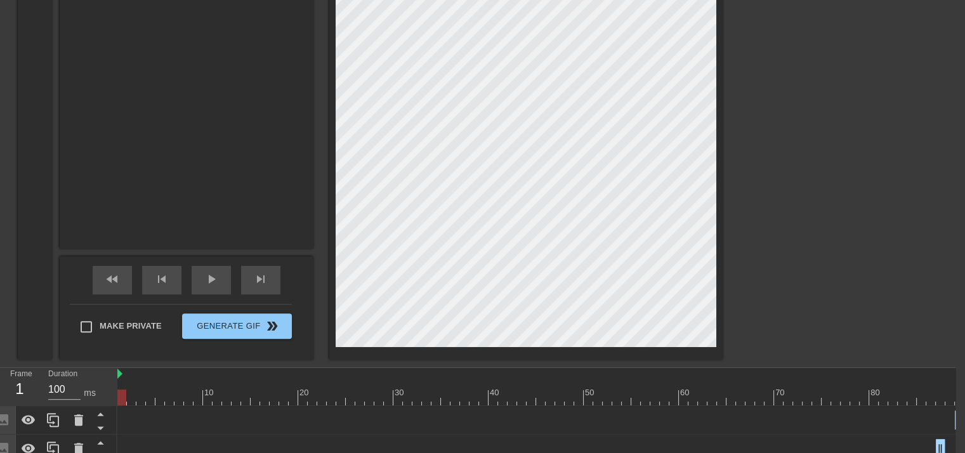
scroll to position [380, 10]
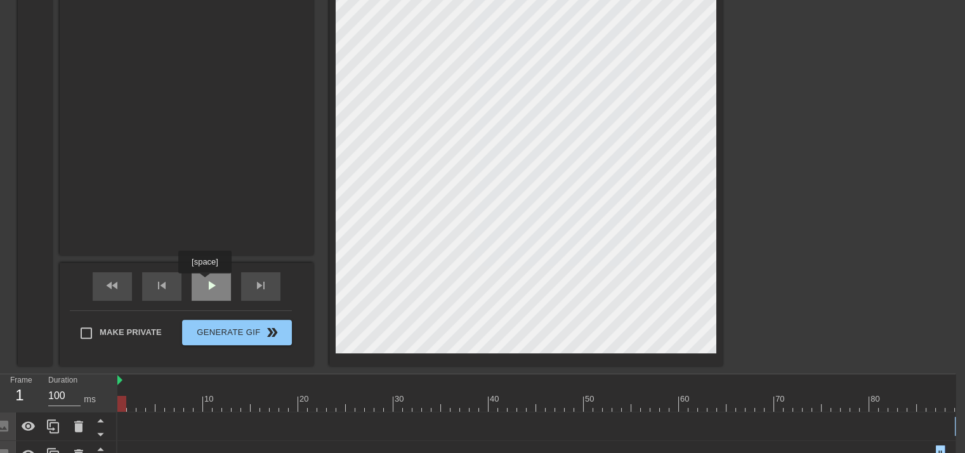
click at [204, 282] on span "play_arrow" at bounding box center [211, 285] width 15 height 15
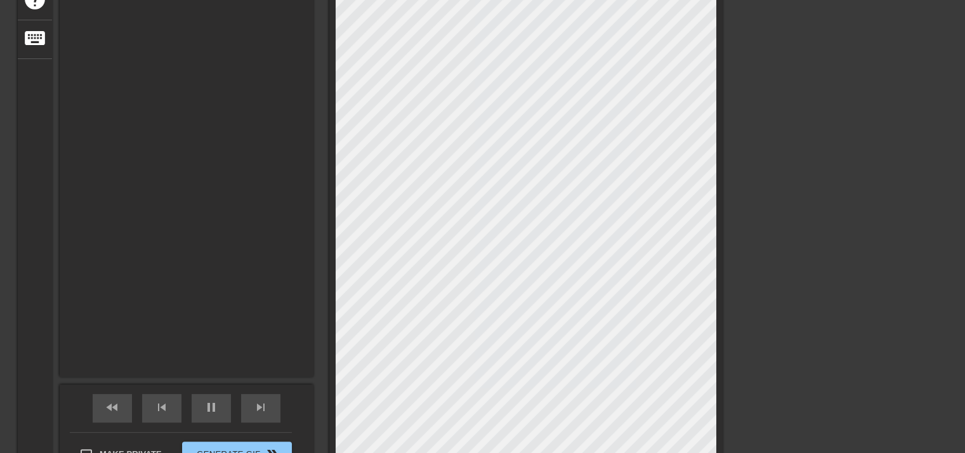
scroll to position [253, 10]
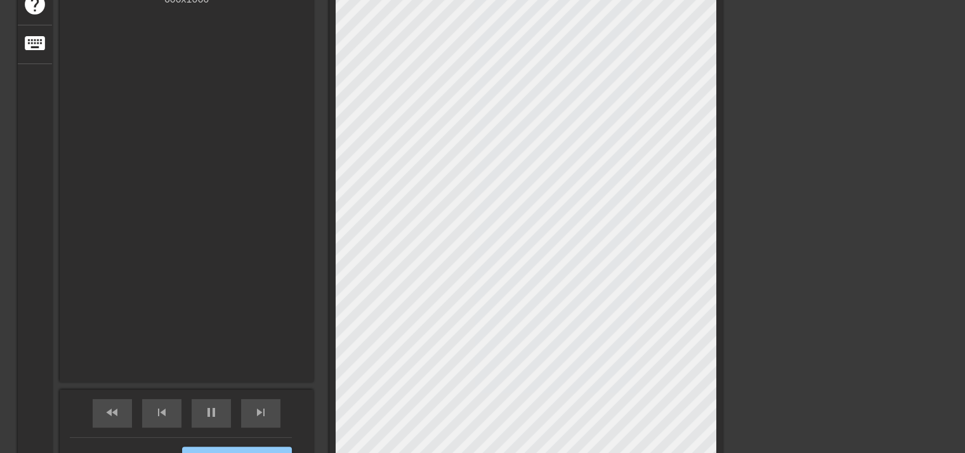
type input "100"
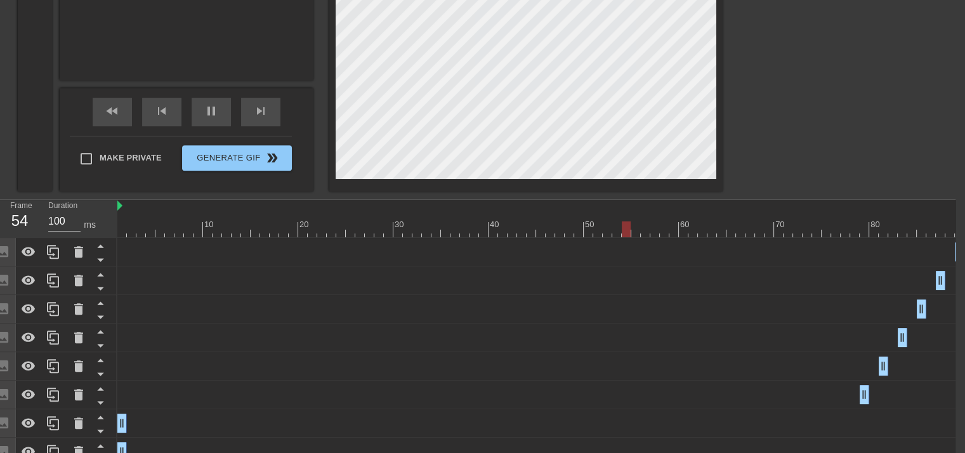
scroll to position [570, 10]
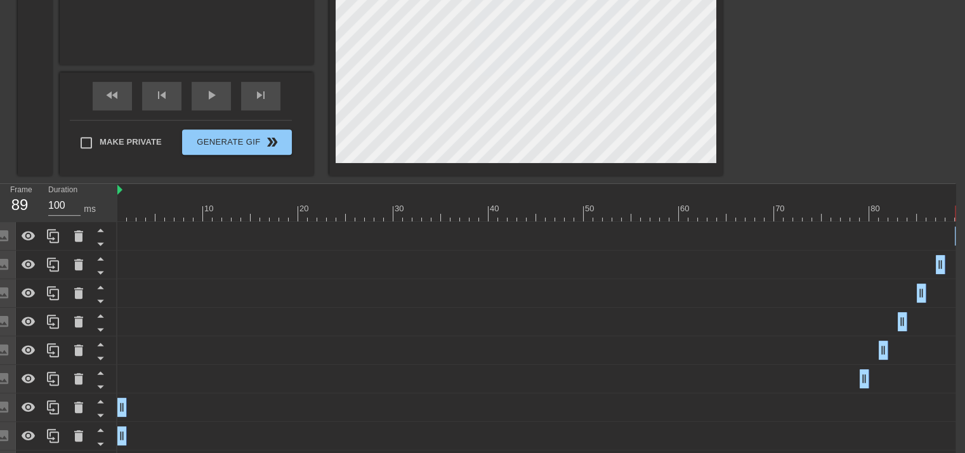
drag, startPoint x: 770, startPoint y: 213, endPoint x: 963, endPoint y: 219, distance: 193.0
click at [963, 219] on div at bounding box center [597, 214] width 961 height 16
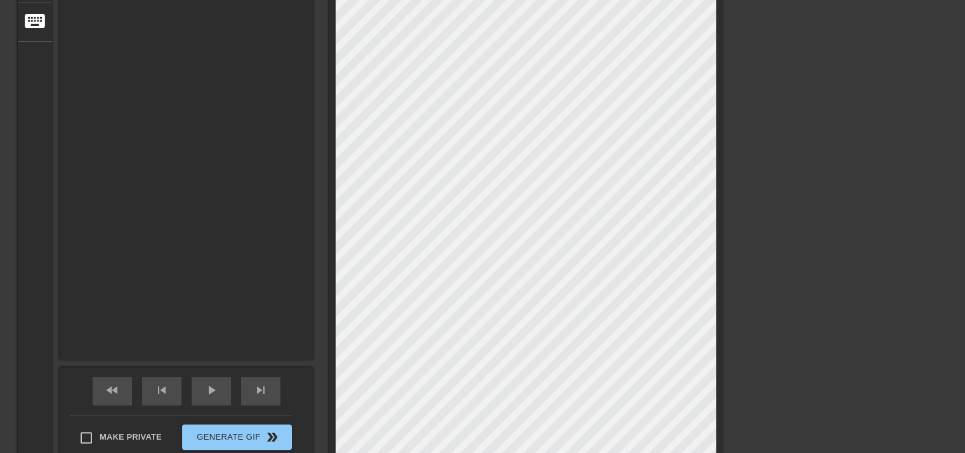
scroll to position [253, 10]
